Goal: Task Accomplishment & Management: Complete application form

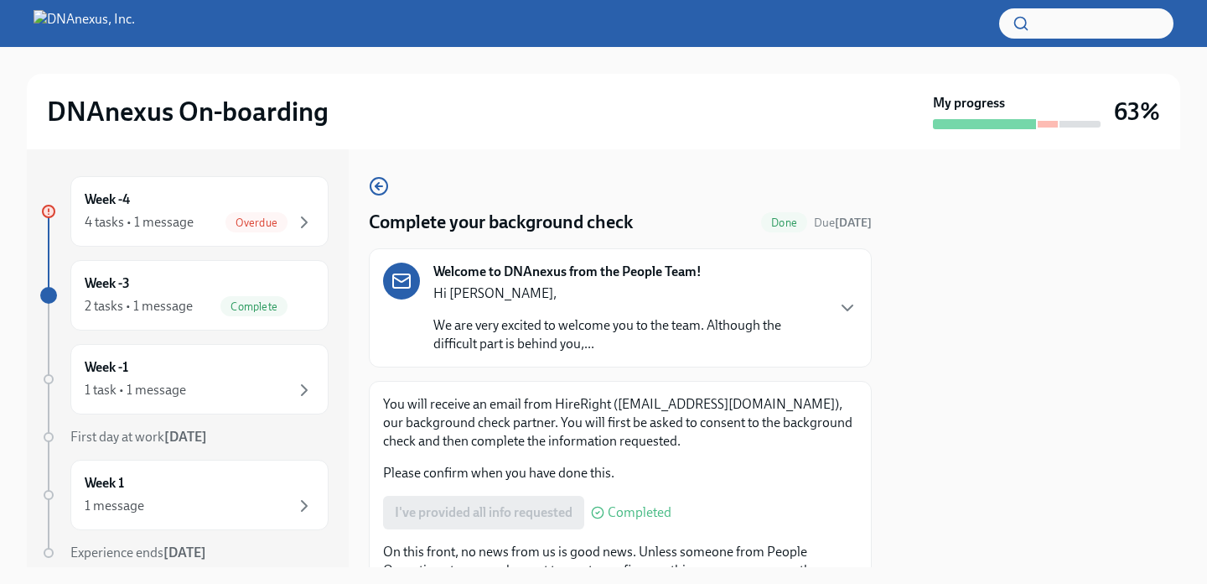
scroll to position [132, 0]
click at [290, 221] on div "Overdue" at bounding box center [270, 222] width 89 height 20
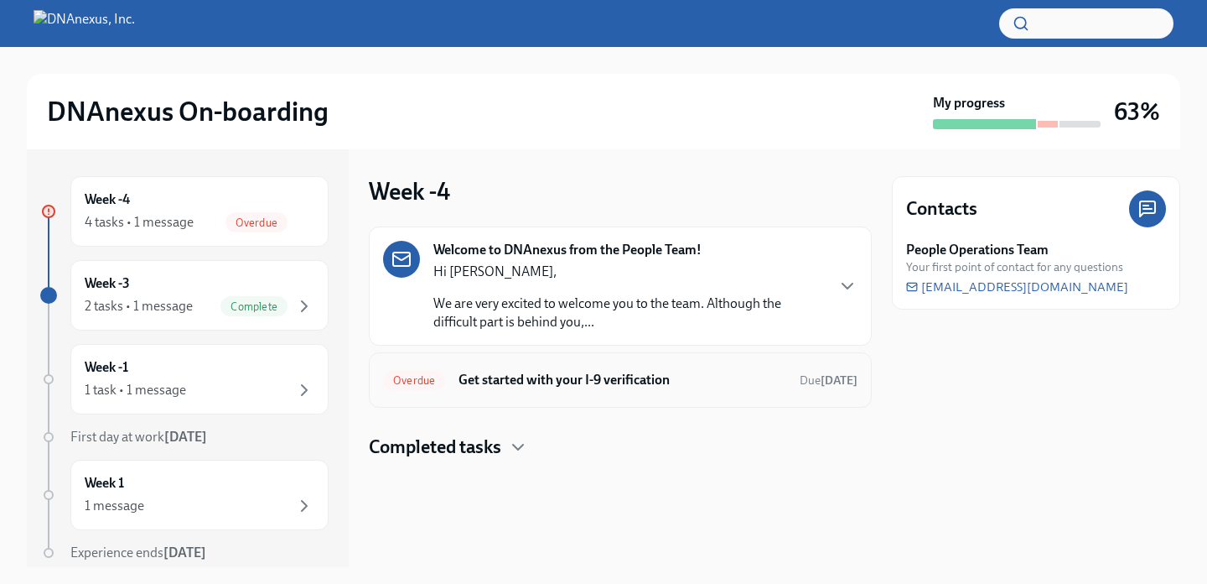
click at [597, 389] on div "Overdue Get started with your I-9 verification Due 10 days ago" at bounding box center [620, 379] width 475 height 27
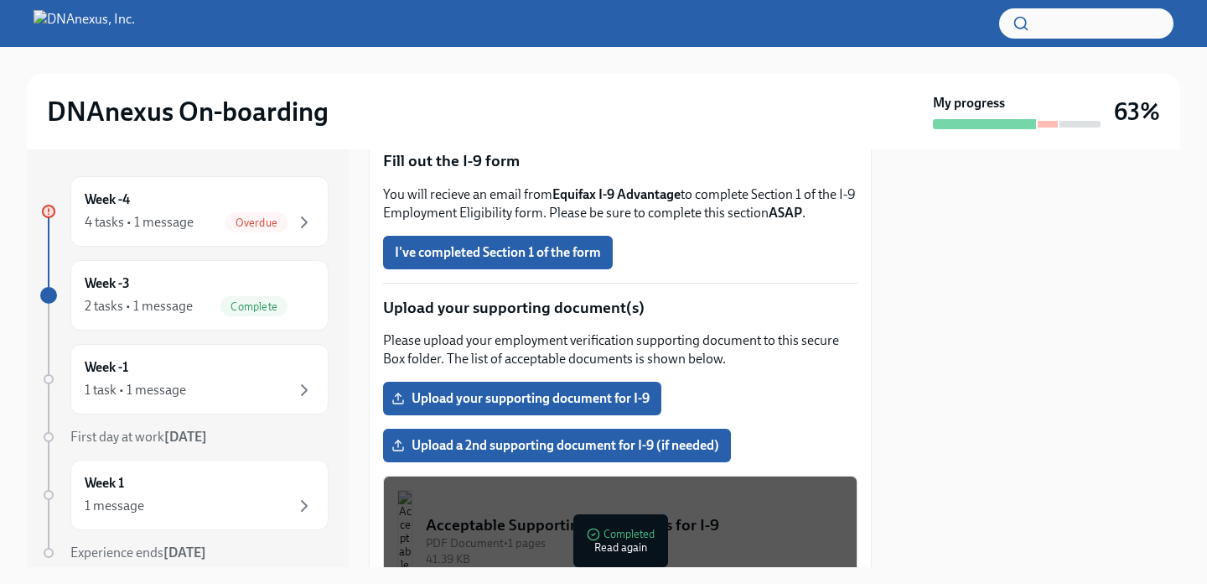
scroll to position [251, 0]
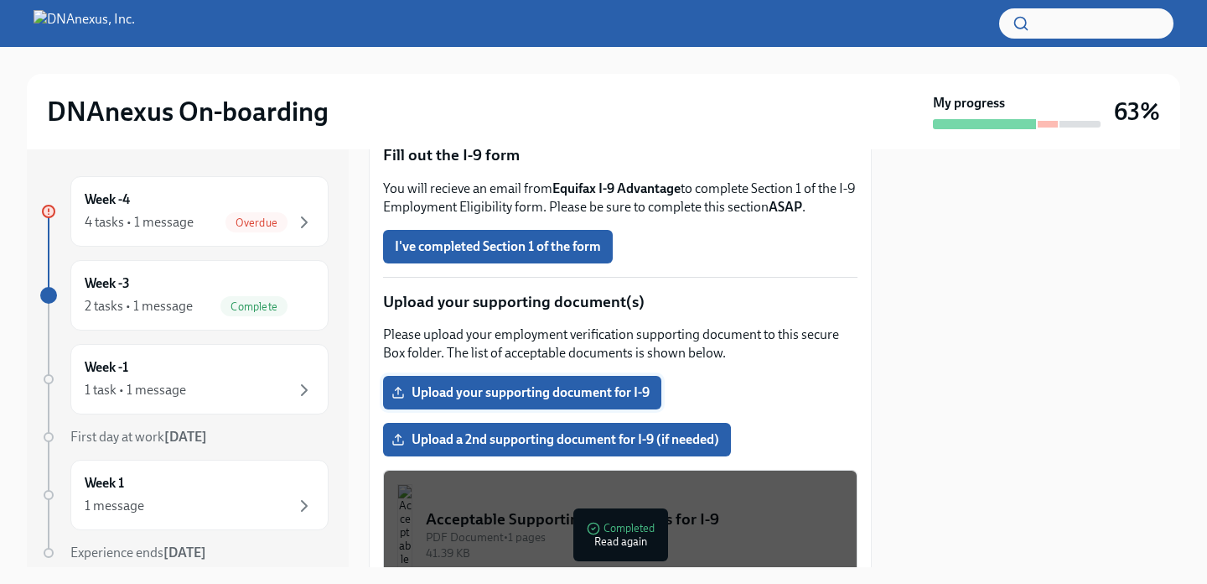
click at [561, 389] on span "Upload your supporting document for I-9" at bounding box center [522, 392] width 255 height 17
click at [0, 0] on input "Upload your supporting document for I-9" at bounding box center [0, 0] width 0 height 0
click at [498, 392] on span "Upload your supporting document for I-9" at bounding box center [522, 392] width 255 height 17
click at [0, 0] on input "Upload your supporting document for I-9" at bounding box center [0, 0] width 0 height 0
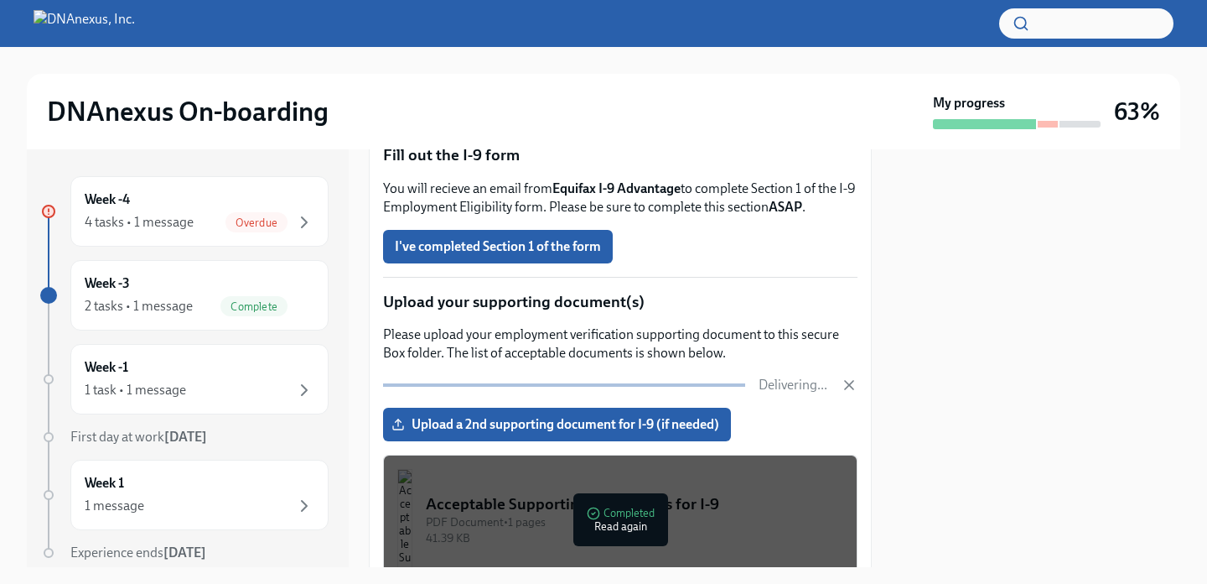
scroll to position [336, 0]
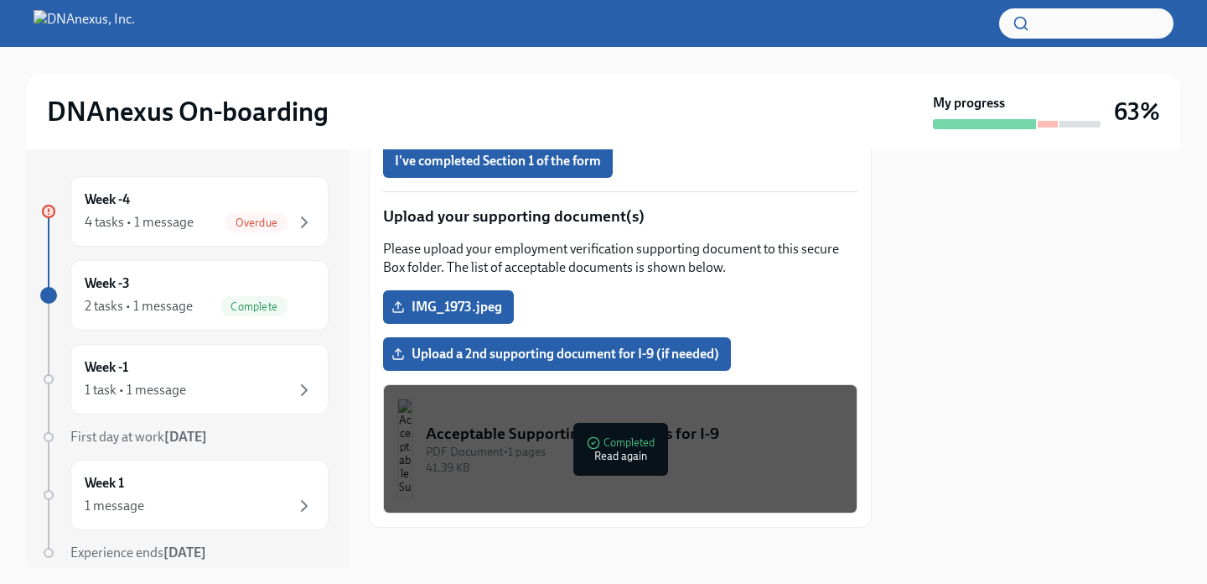
click at [542, 449] on div "PDF Document • 1 pages" at bounding box center [635, 452] width 418 height 16
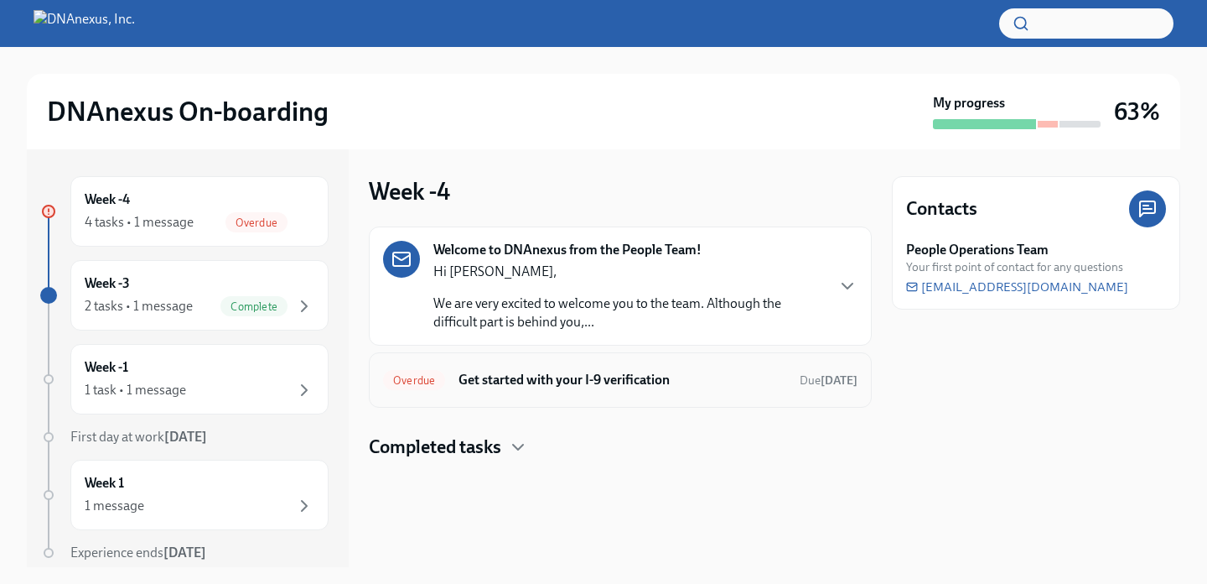
click at [494, 382] on h6 "Get started with your I-9 verification" at bounding box center [623, 380] width 328 height 18
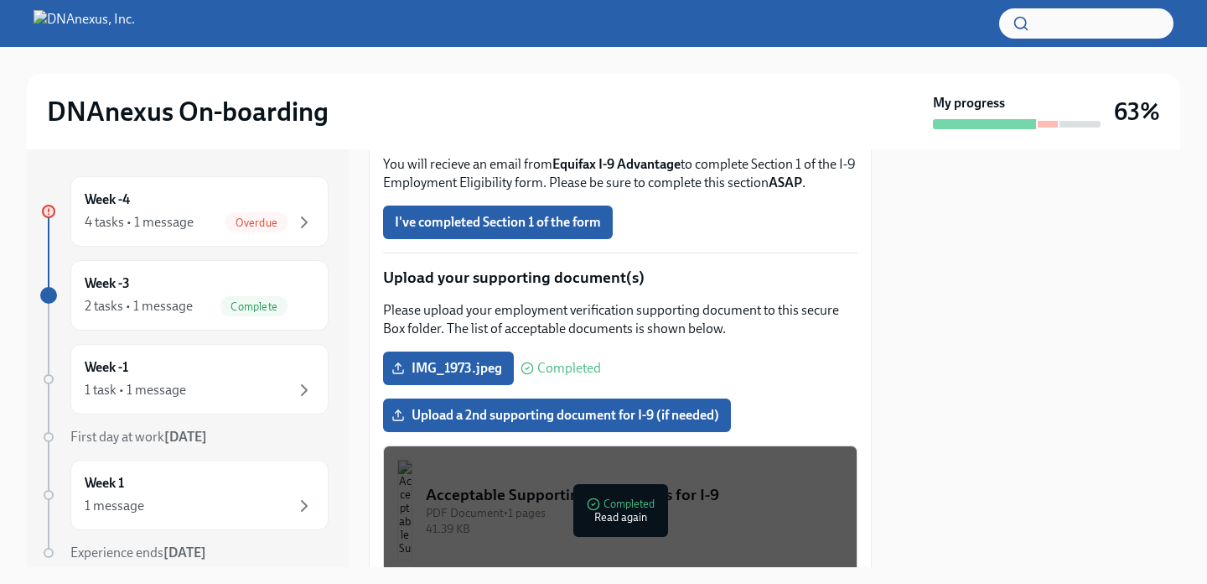
scroll to position [293, 0]
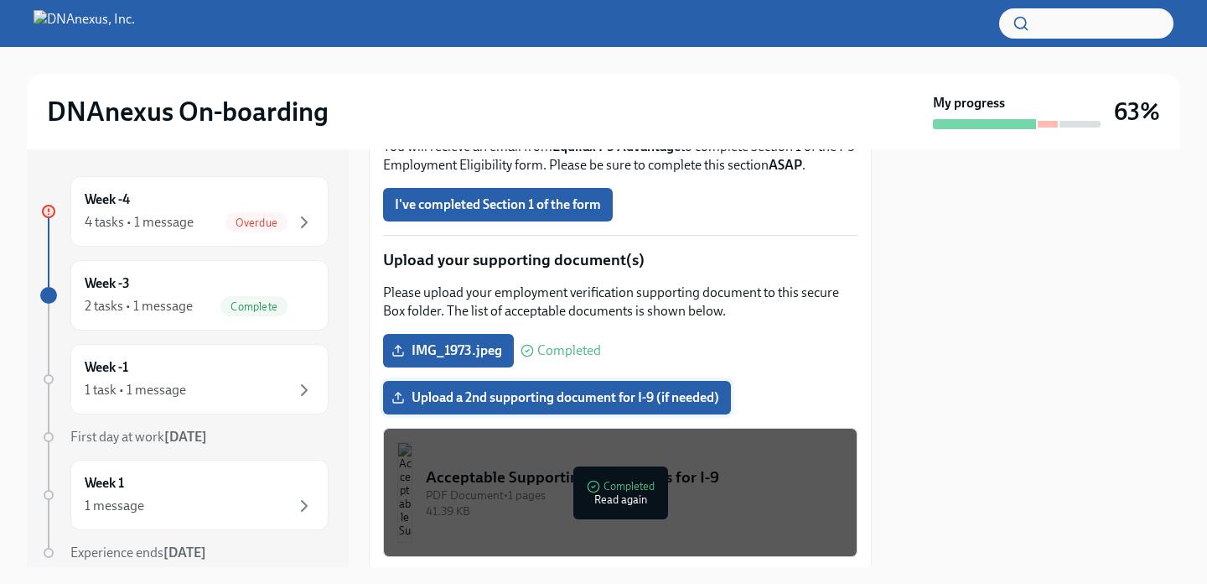
click at [632, 390] on span "Upload a 2nd supporting document for I-9 (if needed)" at bounding box center [557, 397] width 324 height 17
click at [0, 0] on input "Upload a 2nd supporting document for I-9 (if needed)" at bounding box center [0, 0] width 0 height 0
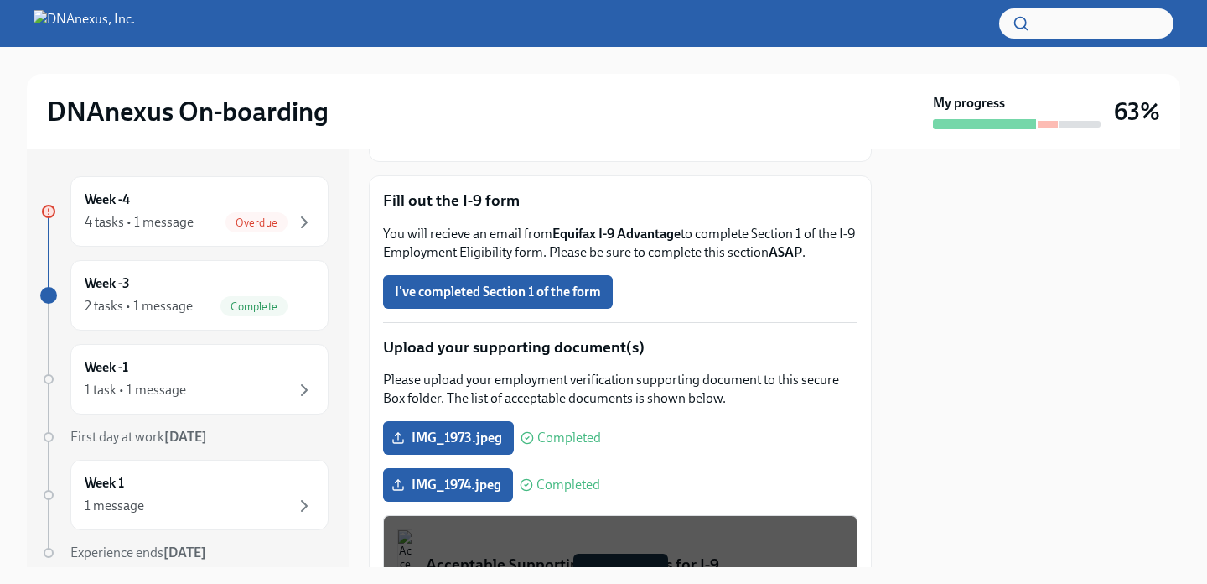
scroll to position [195, 0]
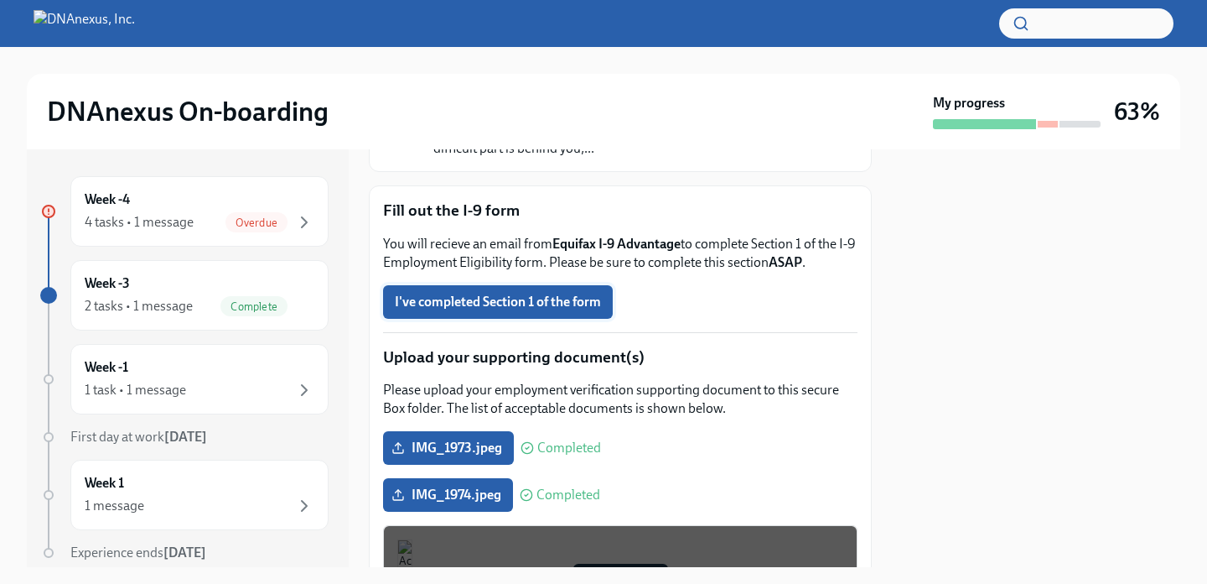
click at [523, 296] on span "I've completed Section 1 of the form" at bounding box center [498, 301] width 206 height 17
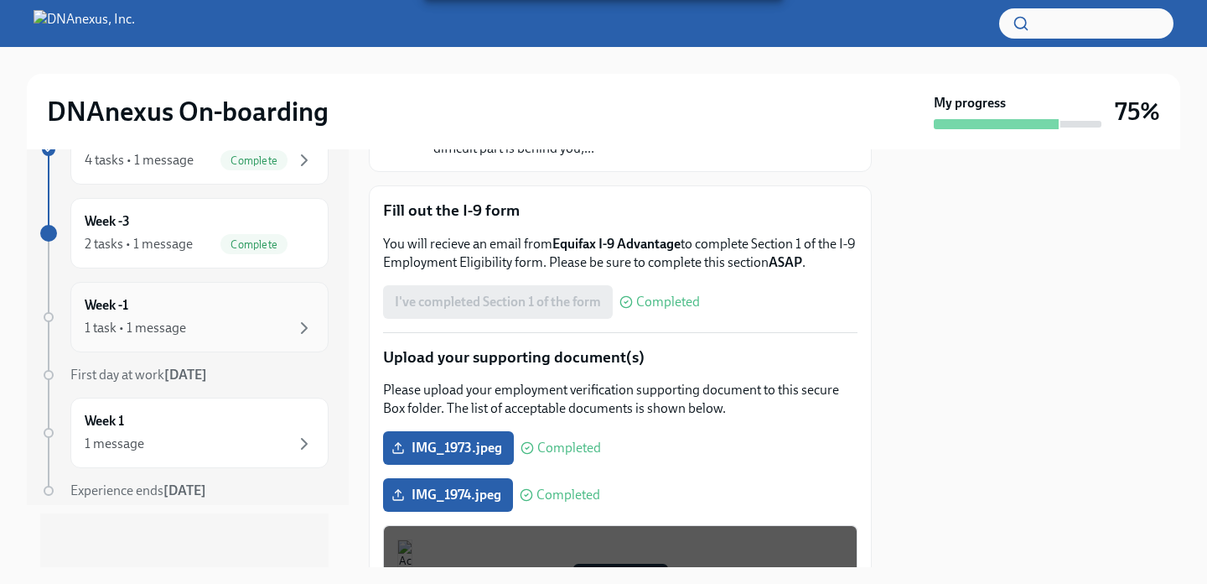
scroll to position [0, 0]
